Goal: Task Accomplishment & Management: Manage account settings

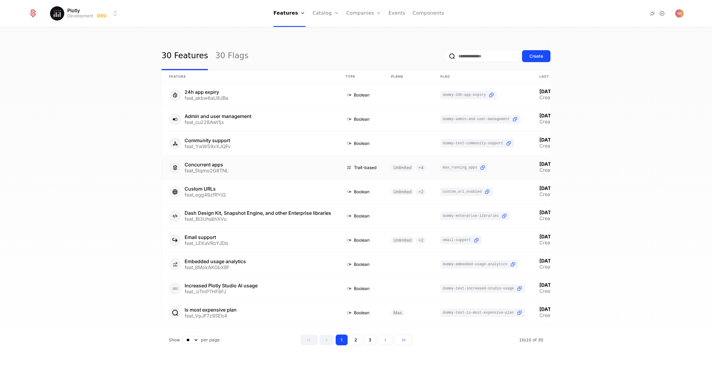
click at [212, 162] on link at bounding box center [250, 168] width 176 height 24
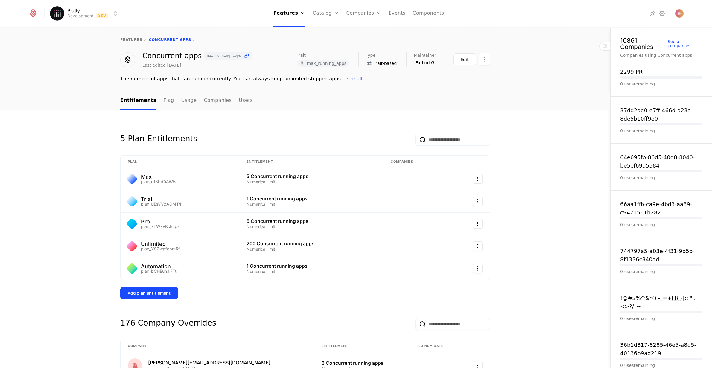
click at [151, 293] on div "Add plan entitlement" at bounding box center [149, 293] width 43 height 6
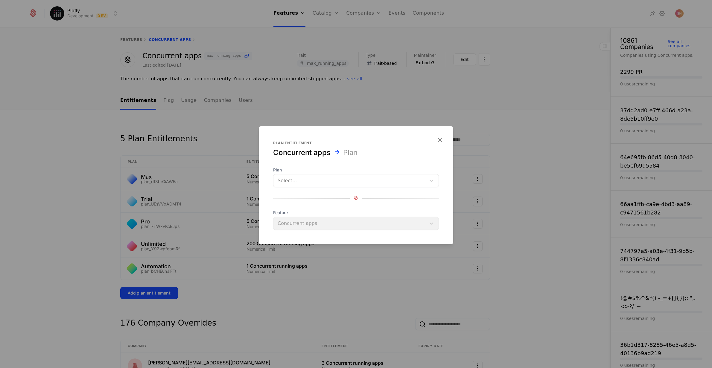
click at [383, 177] on div at bounding box center [350, 181] width 144 height 8
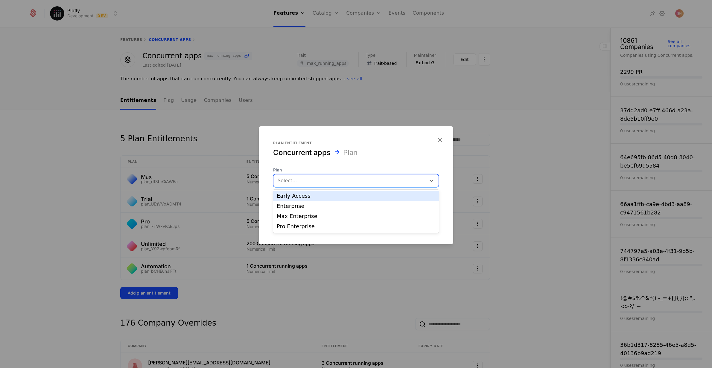
click at [334, 196] on div "Early Access" at bounding box center [356, 196] width 159 height 5
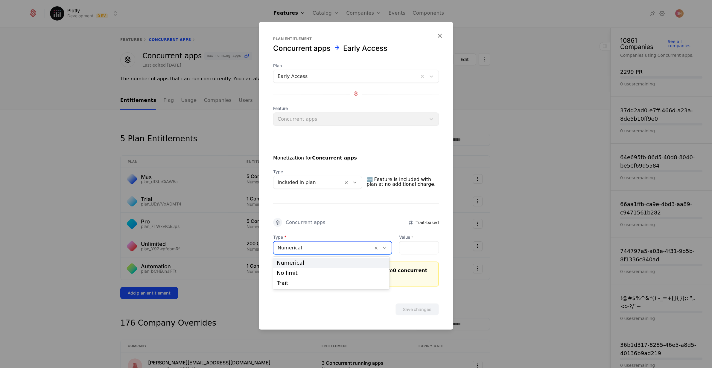
click at [383, 250] on icon at bounding box center [384, 248] width 5 height 5
click at [305, 276] on div "No limit" at bounding box center [331, 273] width 109 height 5
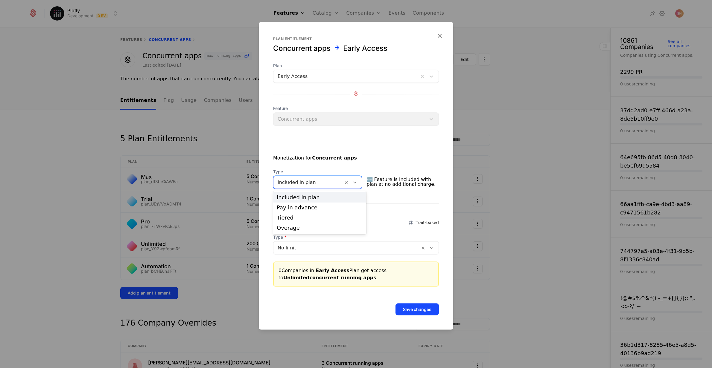
click at [357, 180] on icon at bounding box center [354, 182] width 5 height 5
click at [372, 217] on div "Monetization for Concurrent apps Type Overage, 4 of 4. 4 results available. Use…" at bounding box center [356, 213] width 194 height 147
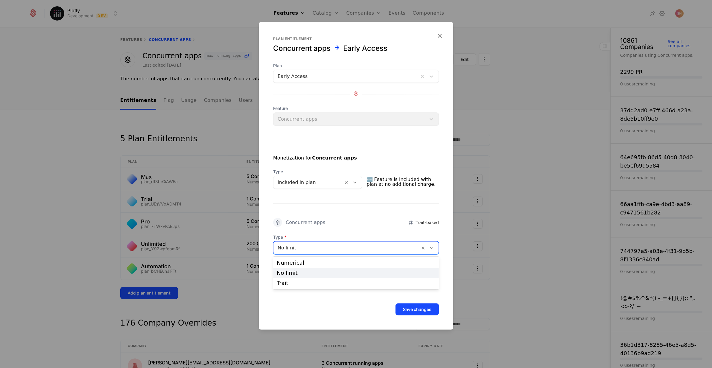
click at [431, 246] on icon at bounding box center [431, 248] width 5 height 5
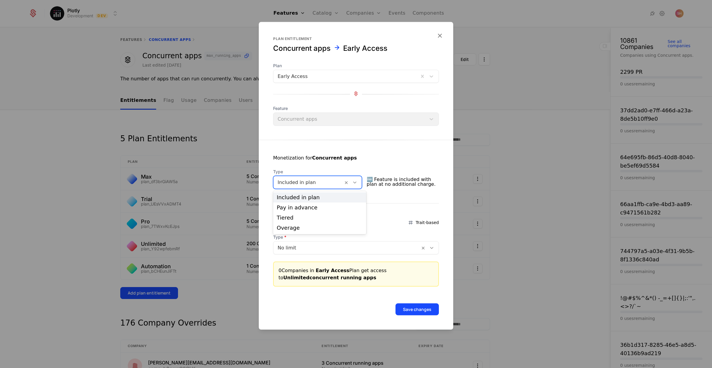
click at [360, 182] on div at bounding box center [355, 182] width 10 height 7
click at [438, 39] on icon "button" at bounding box center [440, 36] width 8 height 8
